Goal: Task Accomplishment & Management: Manage account settings

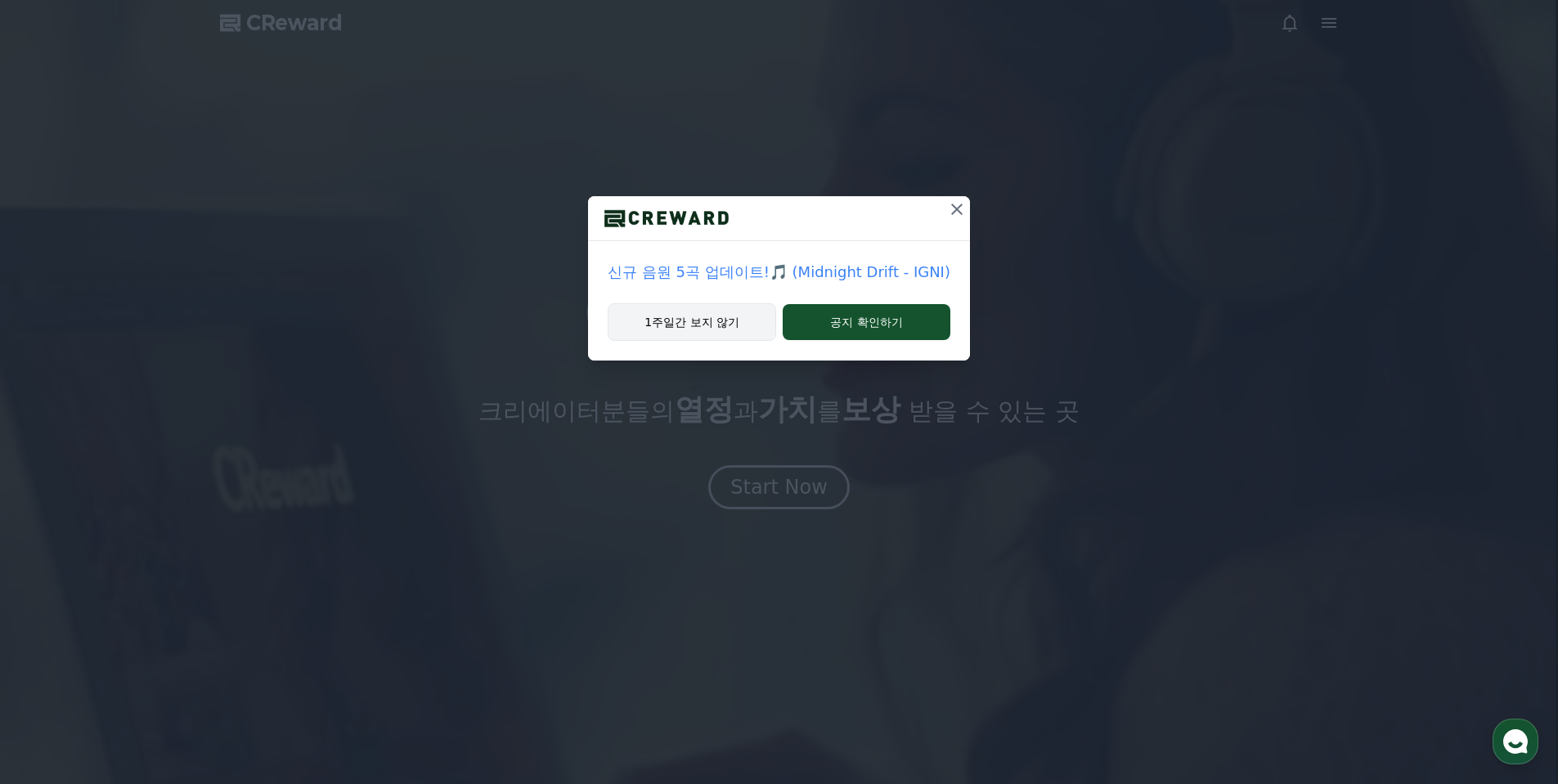
click at [730, 328] on button "1주일간 보지 않기" at bounding box center [691, 323] width 168 height 38
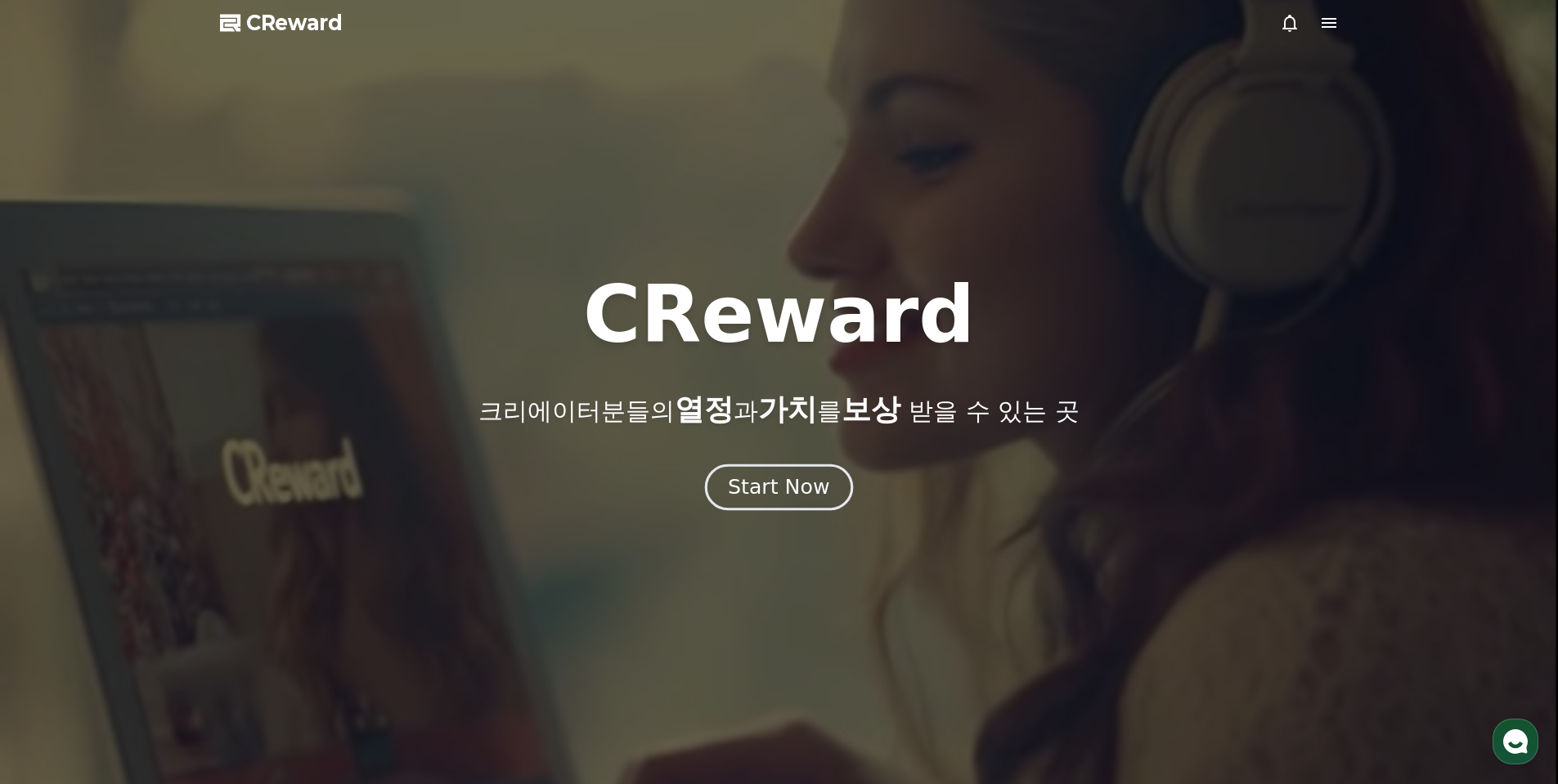
click at [799, 484] on div "Start Now" at bounding box center [779, 487] width 102 height 28
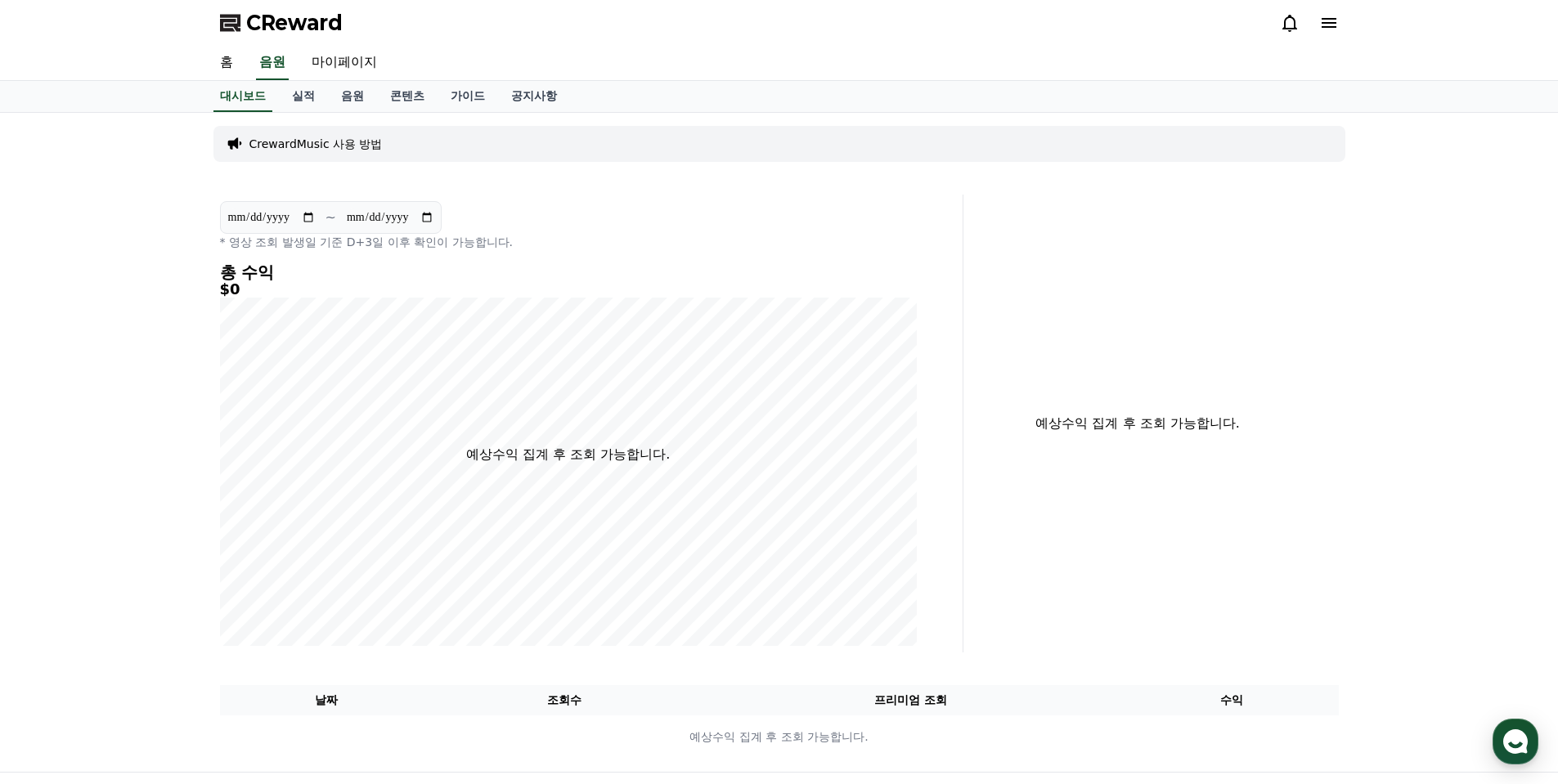
click at [248, 75] on div "홈 음원 마이페이지" at bounding box center [779, 63] width 1145 height 34
click at [234, 73] on link "홈" at bounding box center [226, 63] width 39 height 34
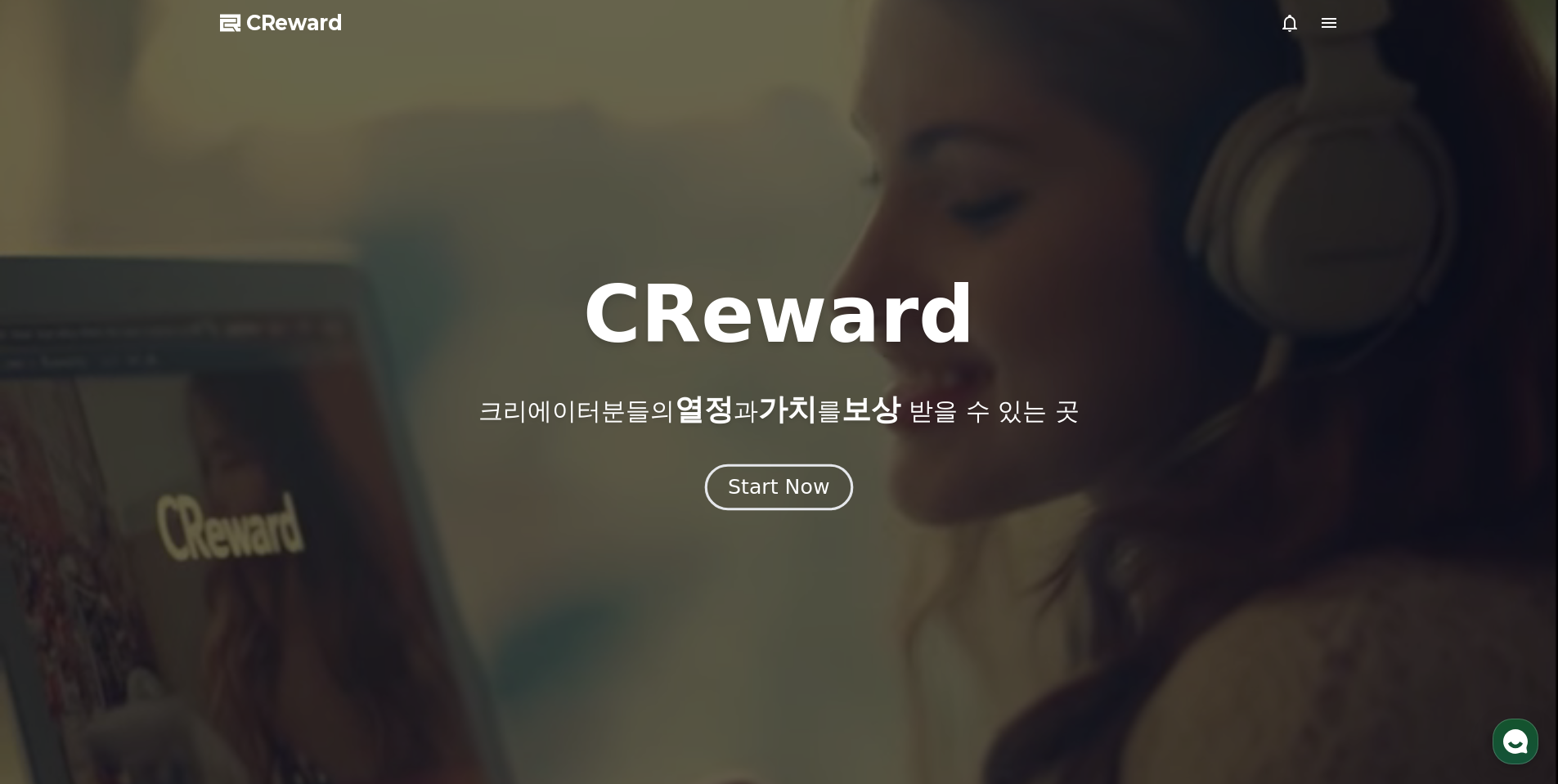
click at [810, 500] on button "Start Now" at bounding box center [779, 486] width 148 height 47
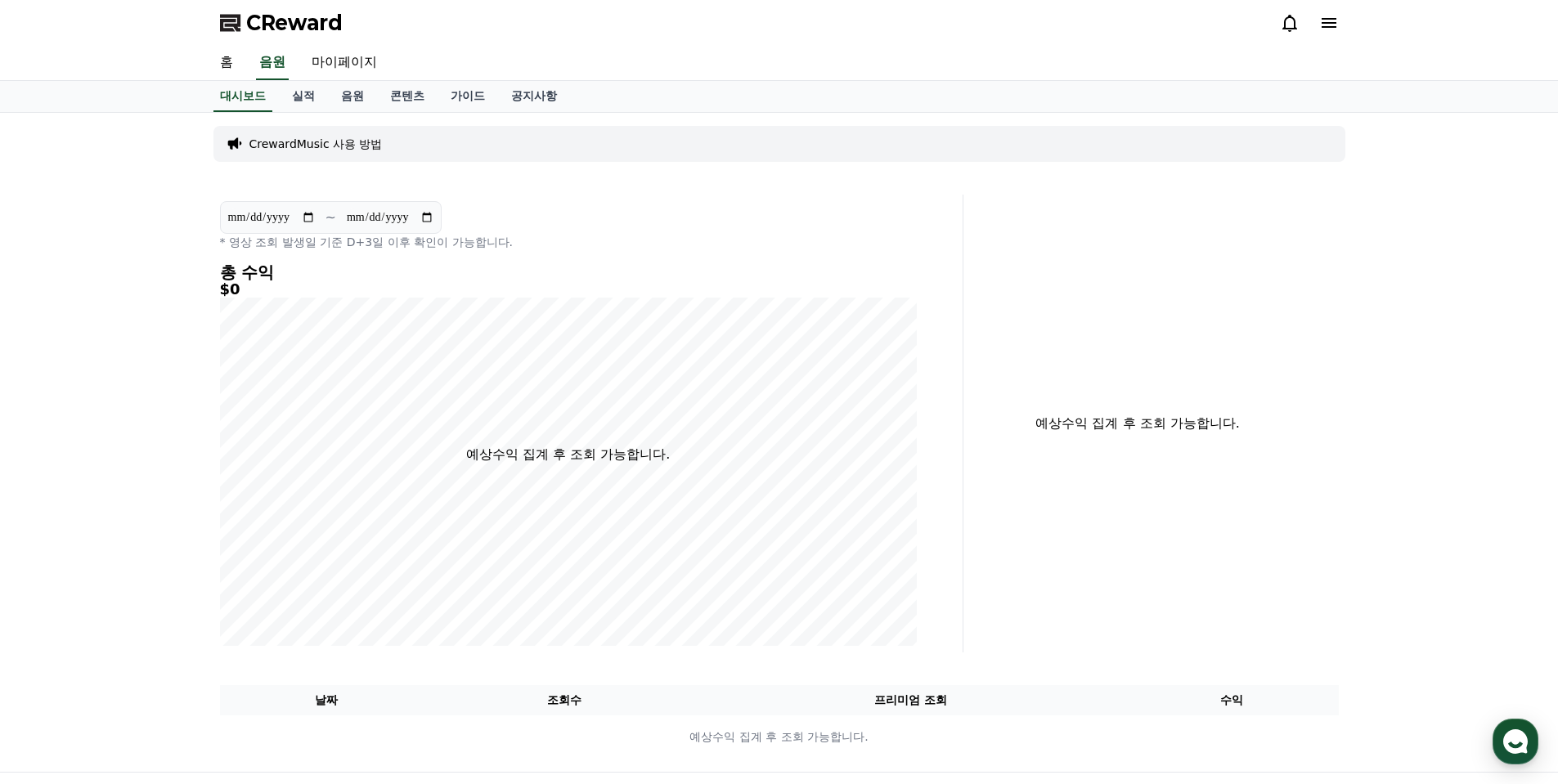
click at [1344, 25] on div "CReward" at bounding box center [779, 23] width 1145 height 46
click at [1311, 10] on div at bounding box center [1310, 22] width 59 height 26
click at [1330, 29] on icon at bounding box center [1329, 23] width 20 height 20
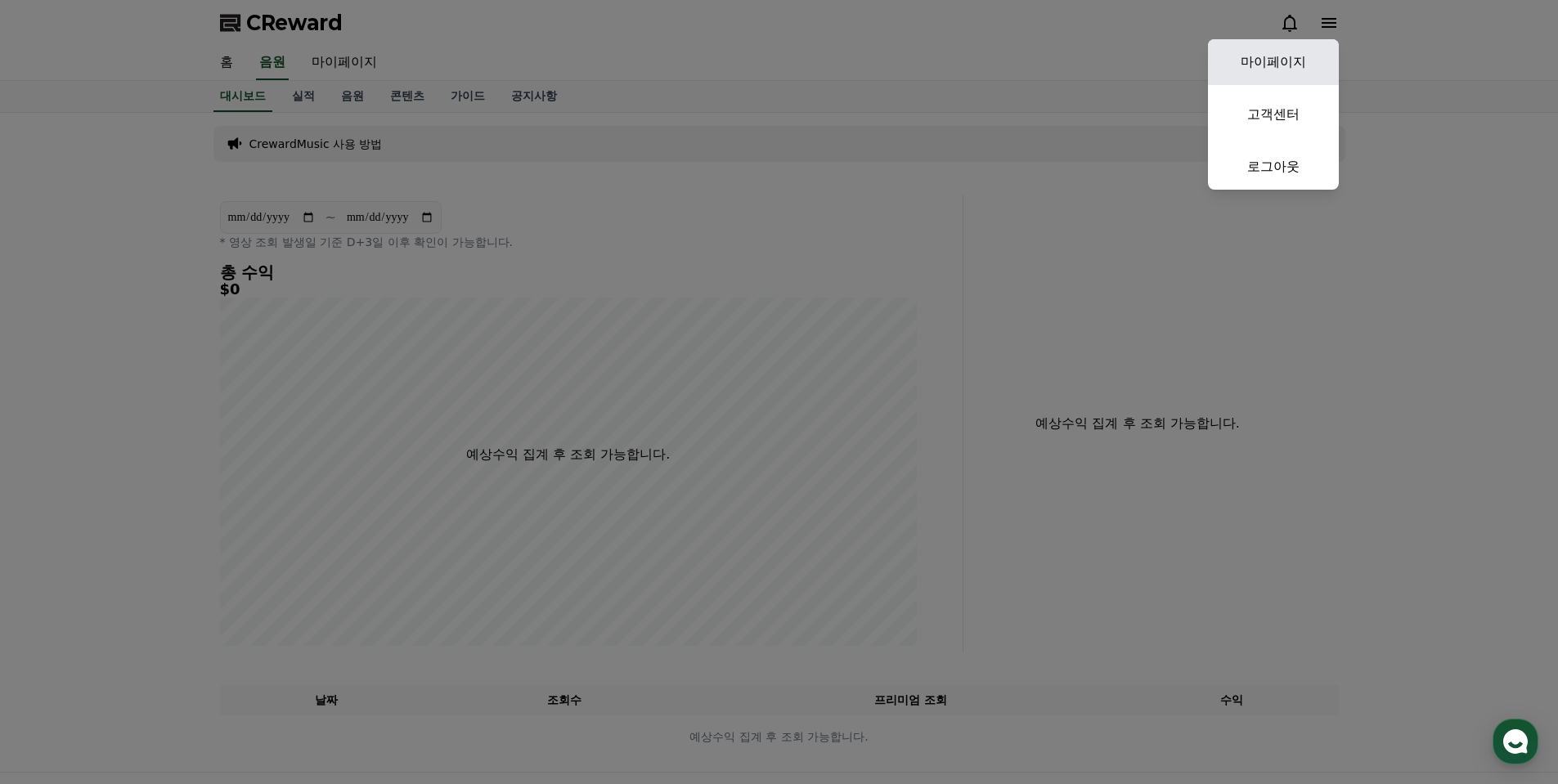
click at [1293, 60] on link "마이페이지" at bounding box center [1272, 62] width 130 height 46
select select "**********"
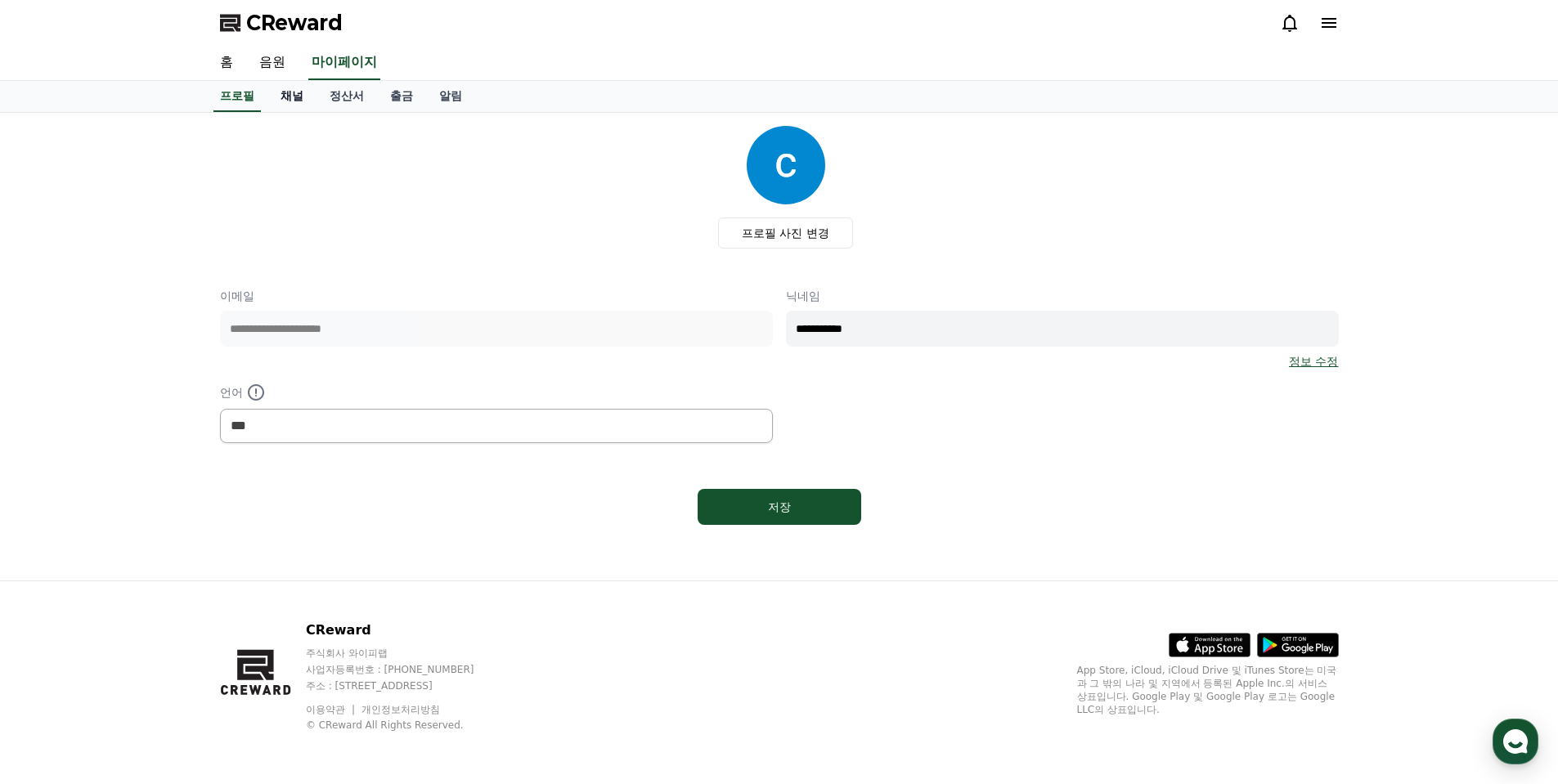
click at [300, 103] on link "채널" at bounding box center [292, 96] width 49 height 31
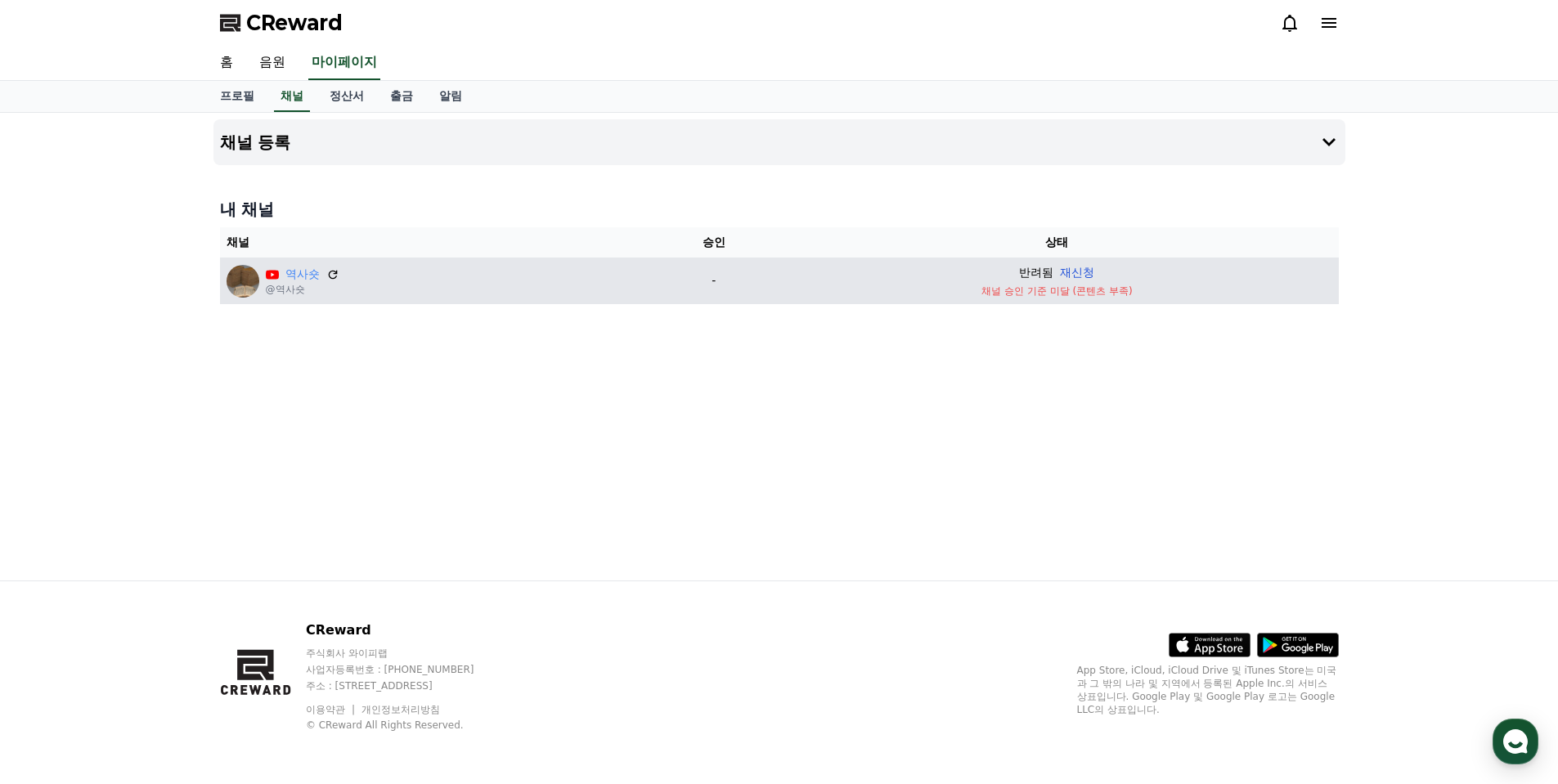
click at [1084, 276] on button "재신청" at bounding box center [1077, 273] width 34 height 17
